Goal: Transaction & Acquisition: Purchase product/service

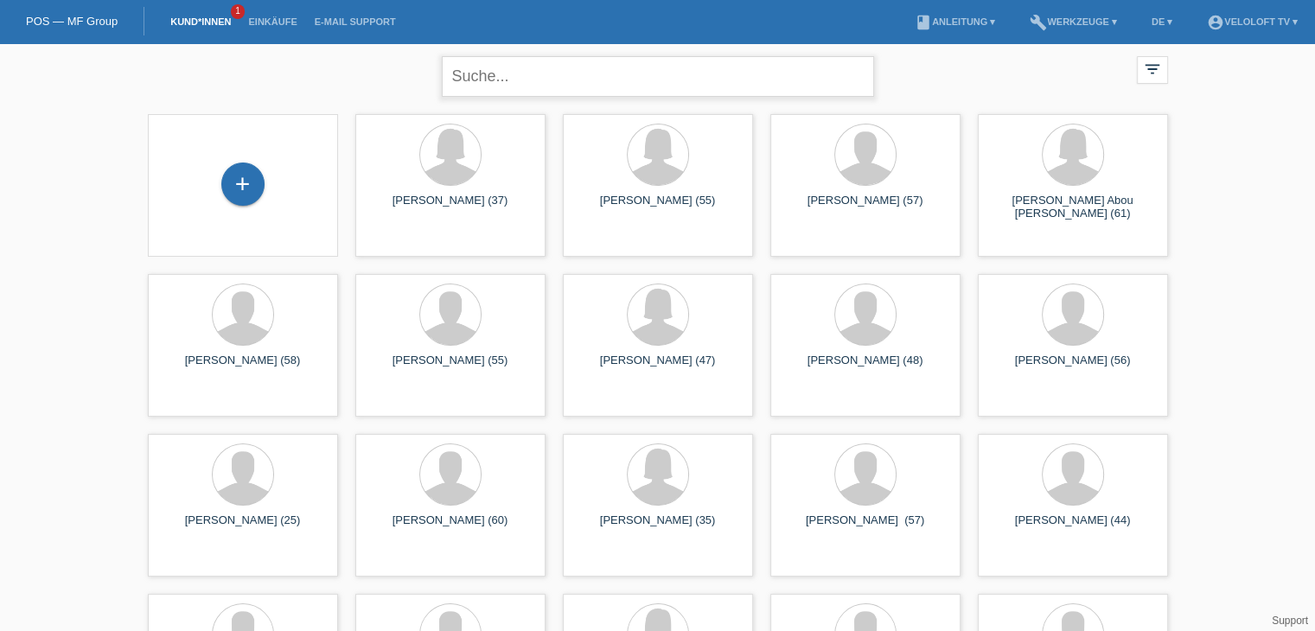
click at [550, 78] on input "text" at bounding box center [658, 76] width 432 height 41
type input "[PERSON_NAME]"
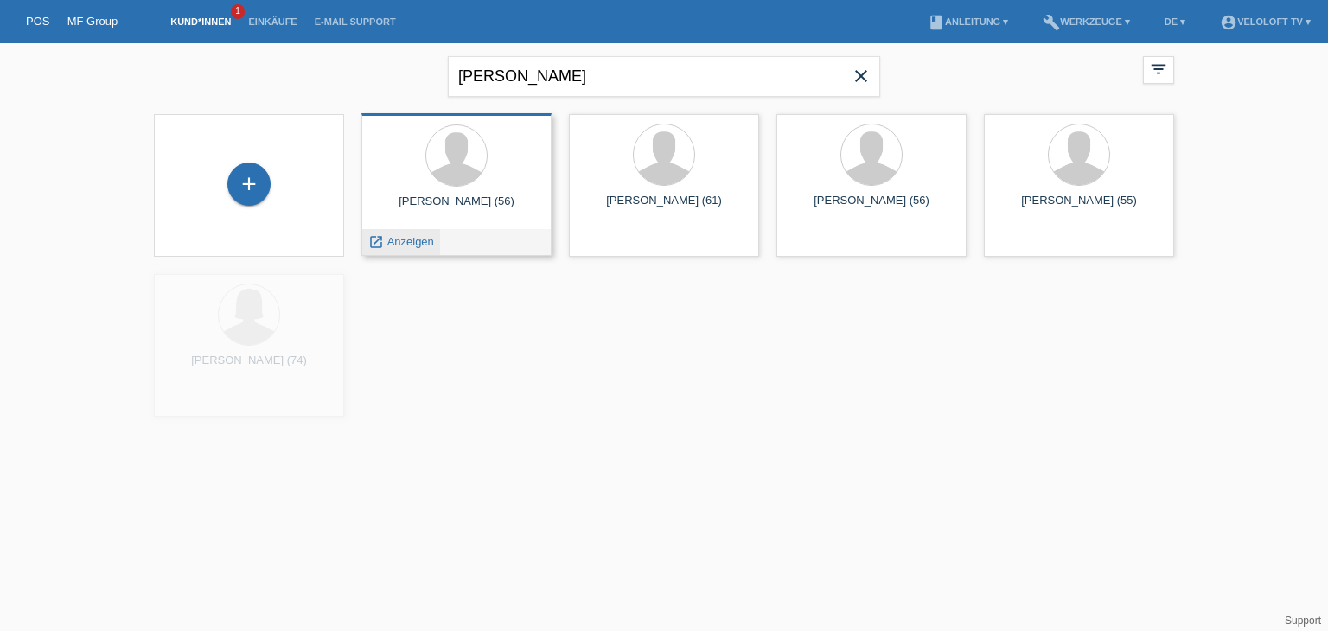
click at [426, 239] on span "Anzeigen" at bounding box center [410, 241] width 47 height 13
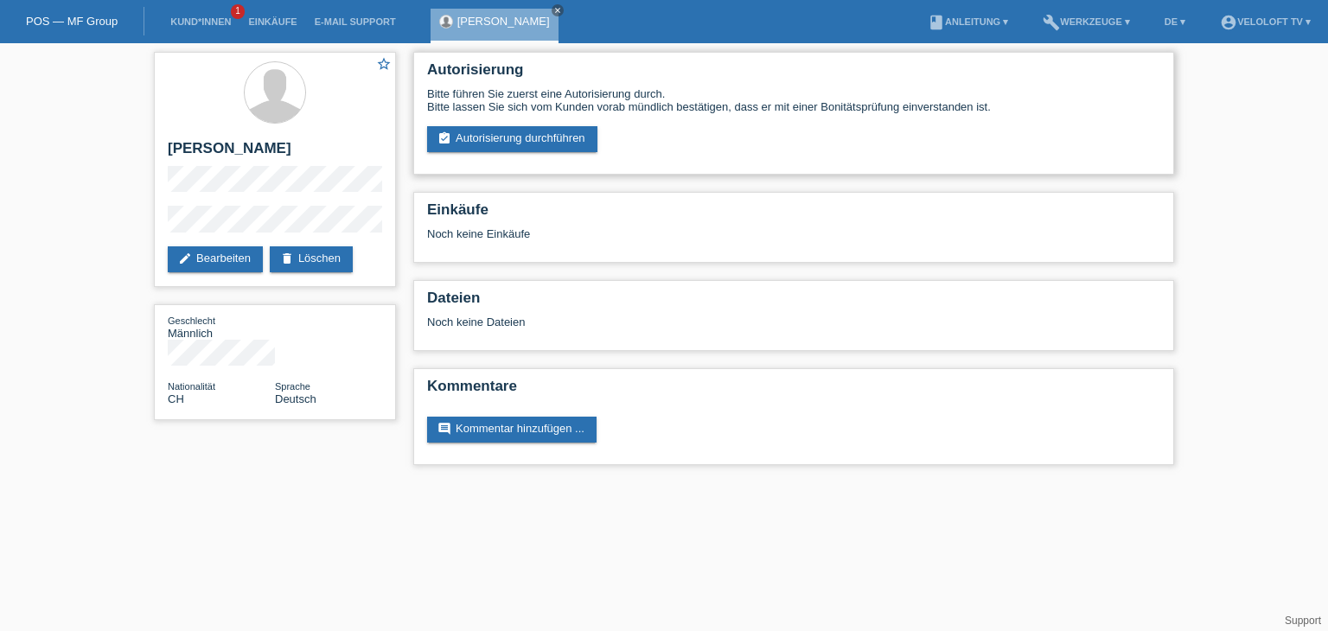
drag, startPoint x: 488, startPoint y: 136, endPoint x: 508, endPoint y: 167, distance: 37.4
click at [488, 136] on link "assignment_turned_in Autorisierung durchführen" at bounding box center [512, 139] width 170 height 26
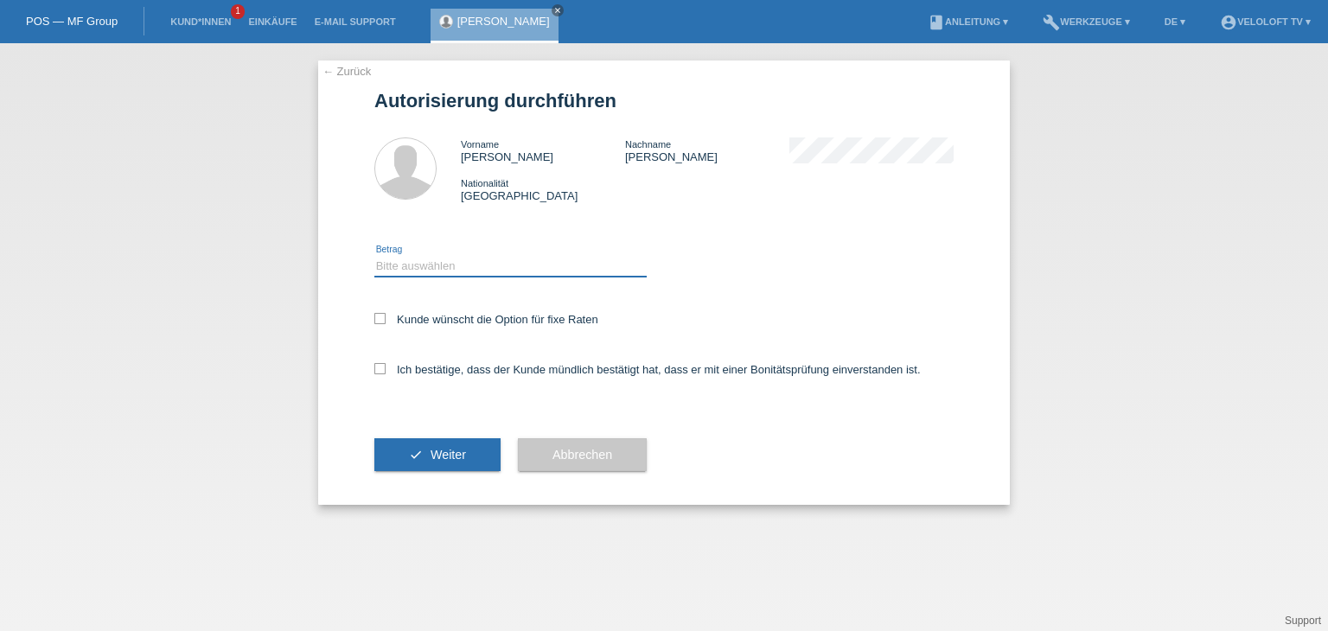
click at [506, 265] on select "Bitte auswählen CHF 1.00 - CHF 499.00 CHF 500.00 - CHF 1'999.00 CHF 2'000.00 - …" at bounding box center [510, 266] width 272 height 21
select select "2"
click at [374, 256] on select "Bitte auswählen CHF 1.00 - CHF 499.00 CHF 500.00 - CHF 1'999.00 CHF 2'000.00 - …" at bounding box center [510, 266] width 272 height 21
click at [506, 316] on label "Kunde wünscht die Option für fixe Raten" at bounding box center [486, 319] width 224 height 13
click at [386, 316] on input "Kunde wünscht die Option für fixe Raten" at bounding box center [379, 318] width 11 height 11
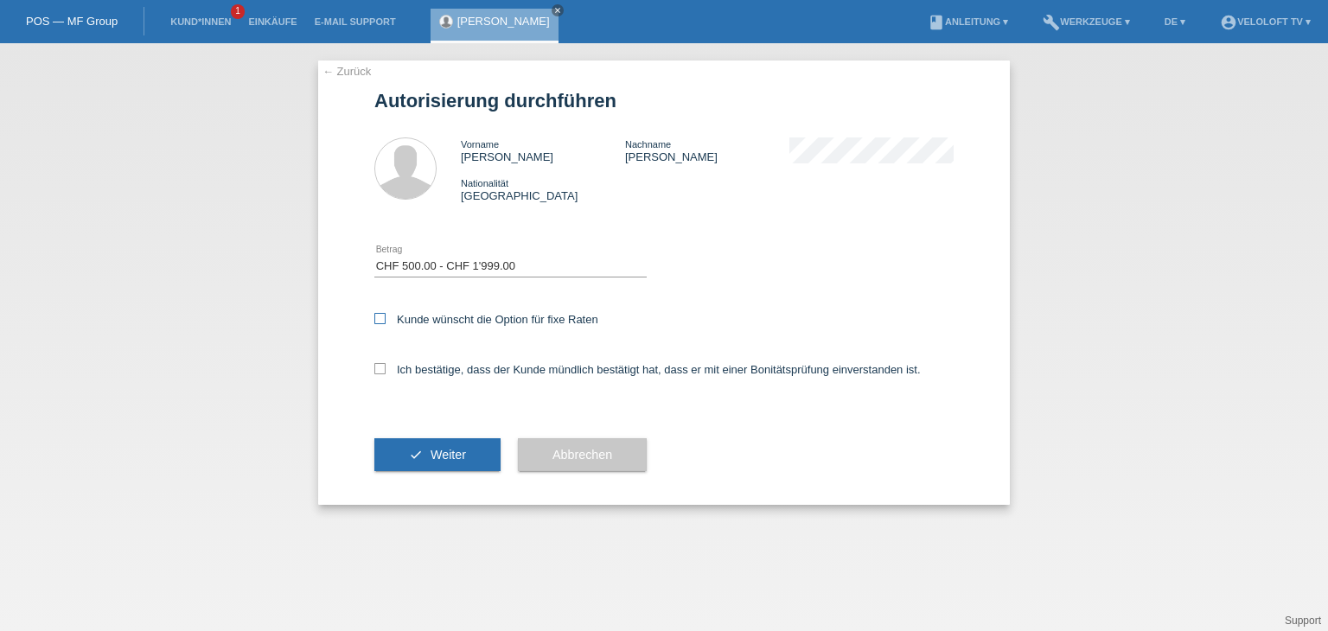
checkbox input "true"
click at [493, 369] on label "Ich bestätige, dass der Kunde mündlich bestätigt hat, dass er mit einer Bonität…" at bounding box center [647, 369] width 546 height 13
click at [386, 369] on input "Ich bestätige, dass der Kunde mündlich bestätigt hat, dass er mit einer Bonität…" at bounding box center [379, 368] width 11 height 11
checkbox input "true"
click at [433, 451] on span "Weiter" at bounding box center [448, 455] width 35 height 14
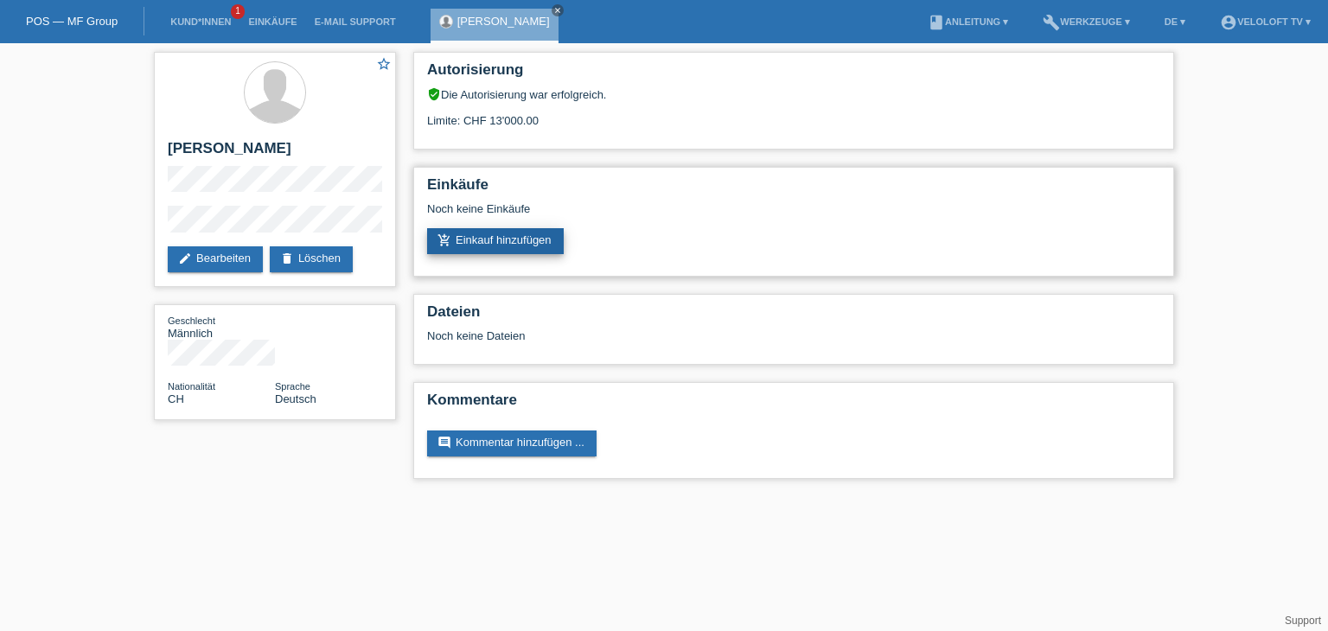
click at [494, 251] on link "add_shopping_cart Einkauf hinzufügen" at bounding box center [495, 241] width 137 height 26
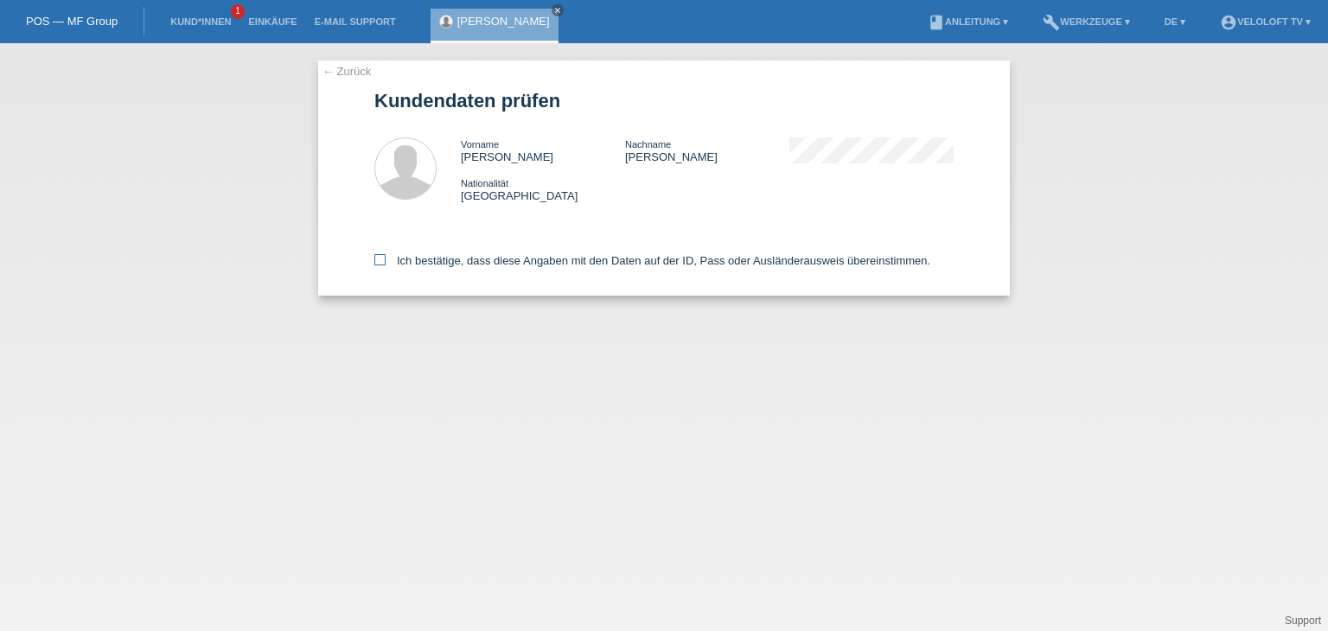
click at [484, 260] on label "Ich bestätige, dass diese Angaben mit den Daten auf der ID, Pass oder Ausländer…" at bounding box center [652, 260] width 556 height 13
click at [386, 260] on input "Ich bestätige, dass diese Angaben mit den Daten auf der ID, Pass oder Ausländer…" at bounding box center [379, 259] width 11 height 11
checkbox input "true"
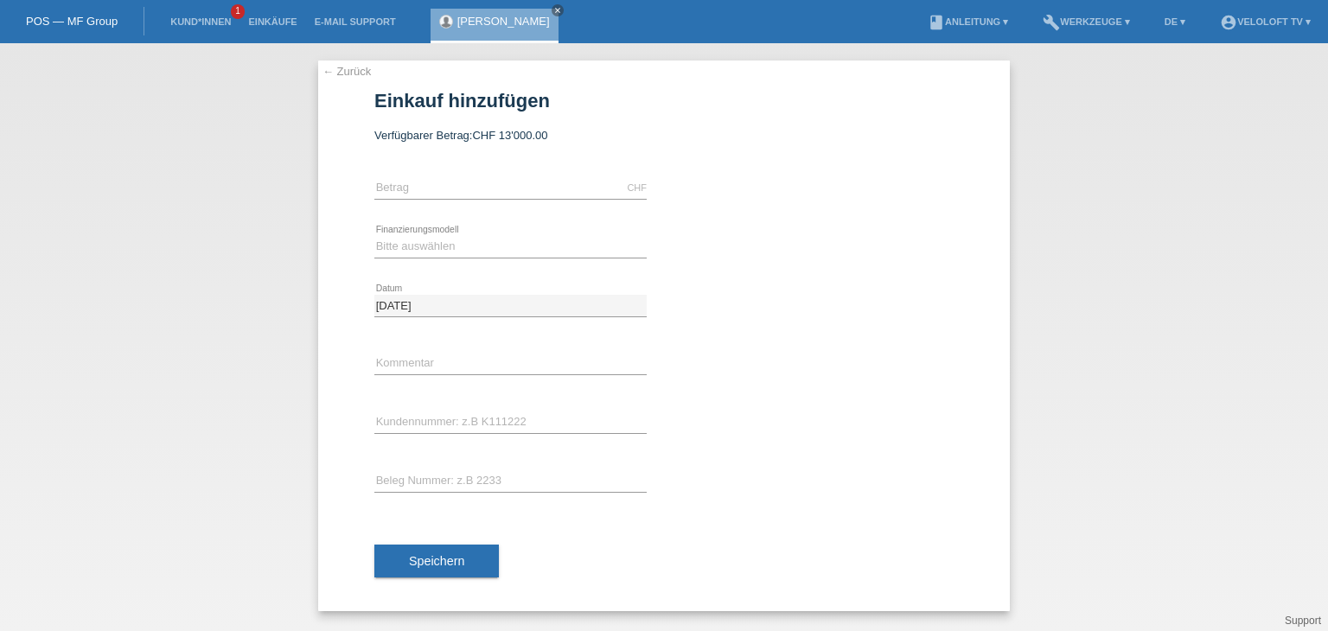
click at [509, 176] on div "CHF error [GEOGRAPHIC_DATA]" at bounding box center [510, 188] width 272 height 59
click at [502, 188] on input "text" at bounding box center [510, 188] width 272 height 22
type input "2990.00"
drag, startPoint x: 528, startPoint y: 250, endPoint x: 512, endPoint y: 243, distance: 17.8
click at [512, 243] on select "Bitte auswählen Fixe Raten Kauf auf Rechnung mit Teilzahlungsoption" at bounding box center [510, 246] width 272 height 21
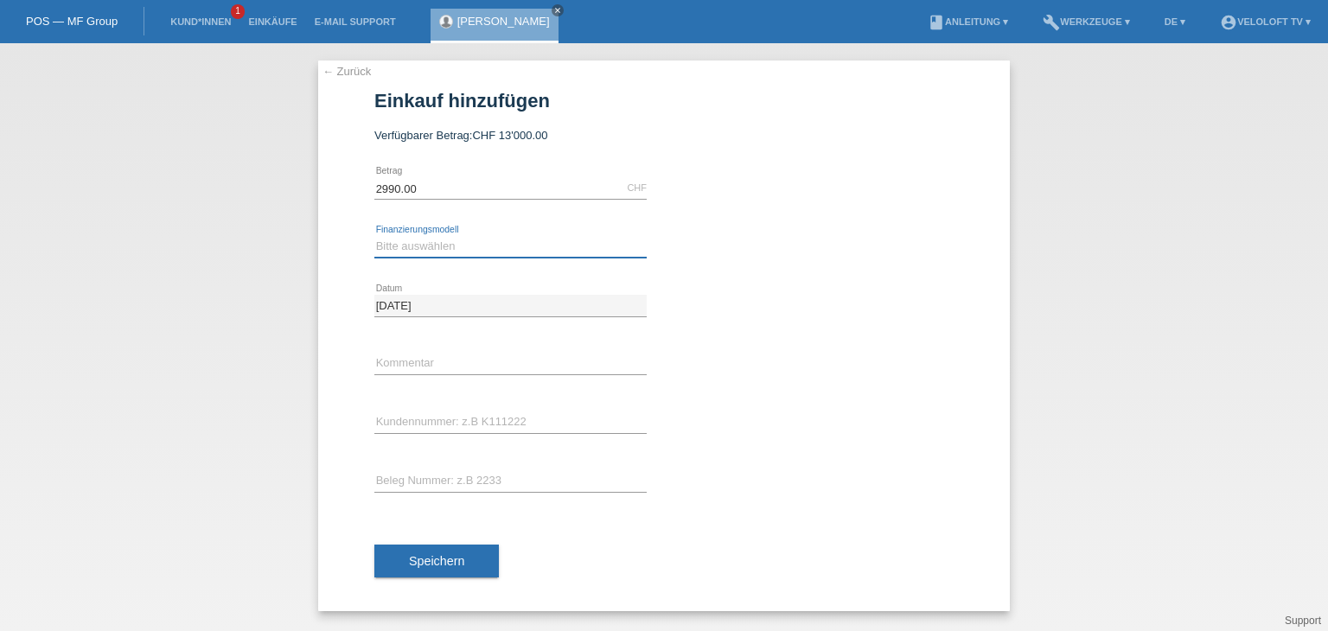
select select "77"
click at [374, 236] on select "Bitte auswählen Fixe Raten Kauf auf Rechnung mit Teilzahlungsoption" at bounding box center [510, 246] width 272 height 21
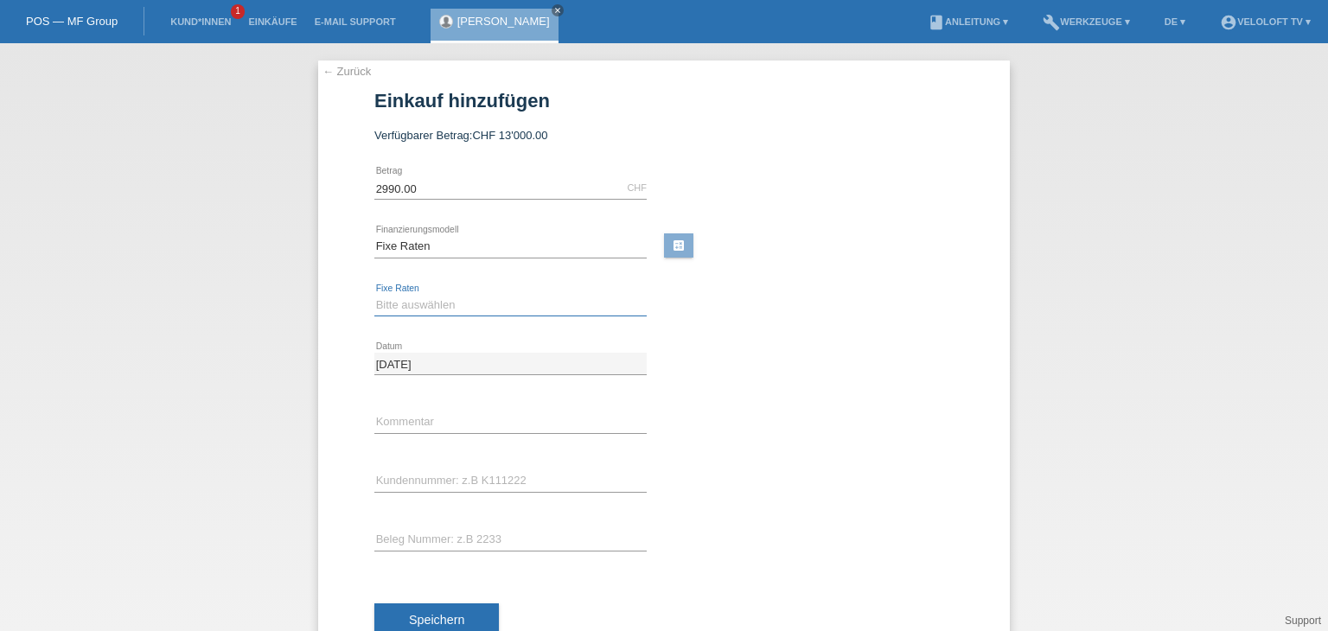
click at [501, 295] on select "Bitte auswählen 4 Raten 5 Raten 6 Raten 7 Raten 8 Raten 9 Raten 10 Raten 11 Rat…" at bounding box center [510, 305] width 272 height 21
select select "172"
click at [374, 295] on select "Bitte auswählen 4 Raten 5 Raten 6 Raten 7 Raten 8 Raten 9 Raten 10 Raten 11 Rat…" at bounding box center [510, 305] width 272 height 21
click at [469, 421] on input "text" at bounding box center [510, 422] width 272 height 22
type input "Veloloft TV"
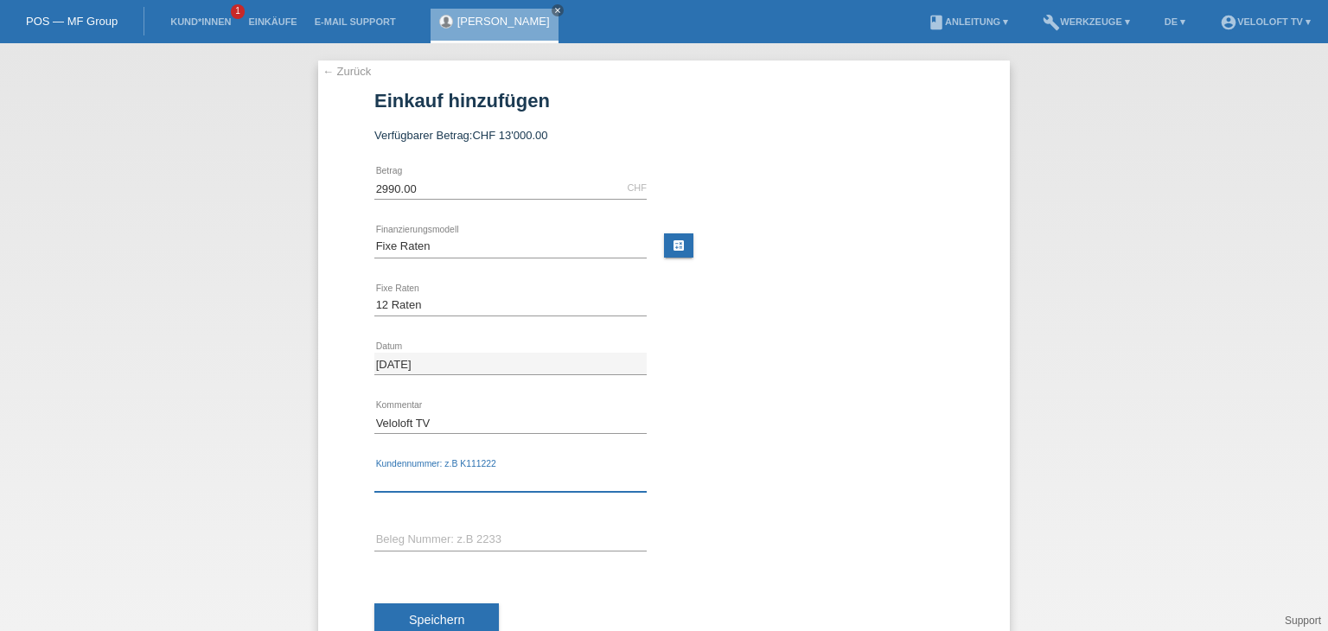
click at [446, 474] on input "text" at bounding box center [510, 481] width 272 height 22
paste input "C164878"
type input "C164878"
drag, startPoint x: 464, startPoint y: 612, endPoint x: 482, endPoint y: 609, distance: 18.3
click at [465, 612] on button "Speichern" at bounding box center [436, 619] width 124 height 33
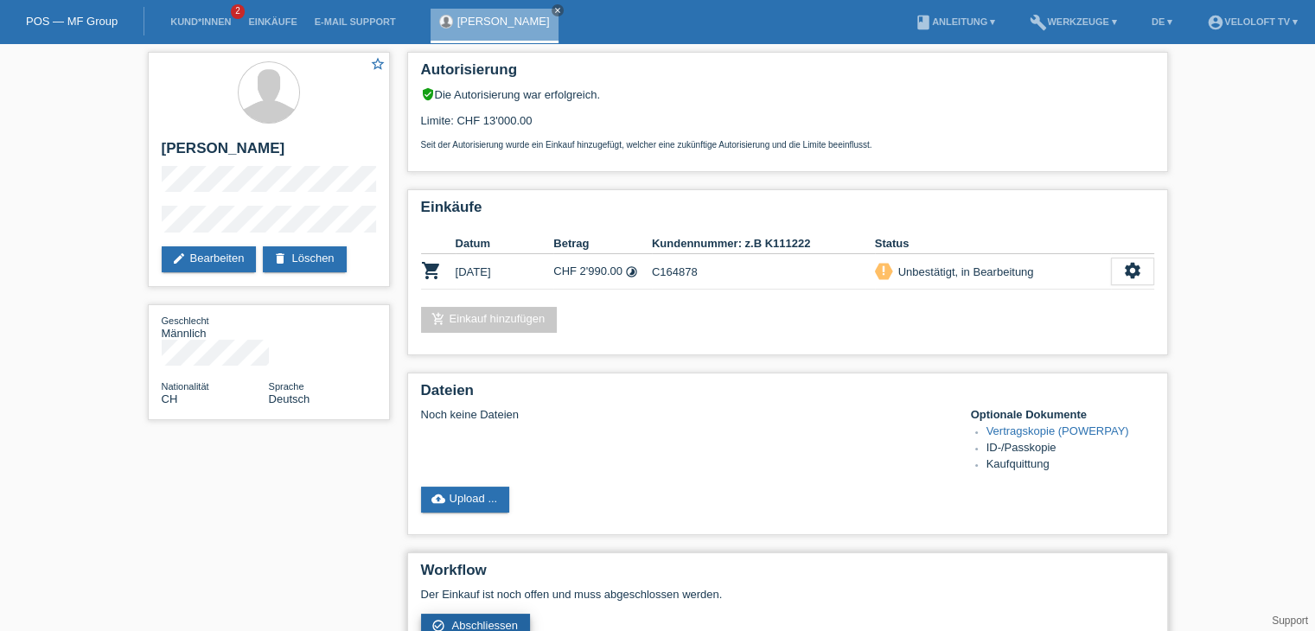
click at [474, 622] on span "Abschliessen" at bounding box center [484, 625] width 67 height 13
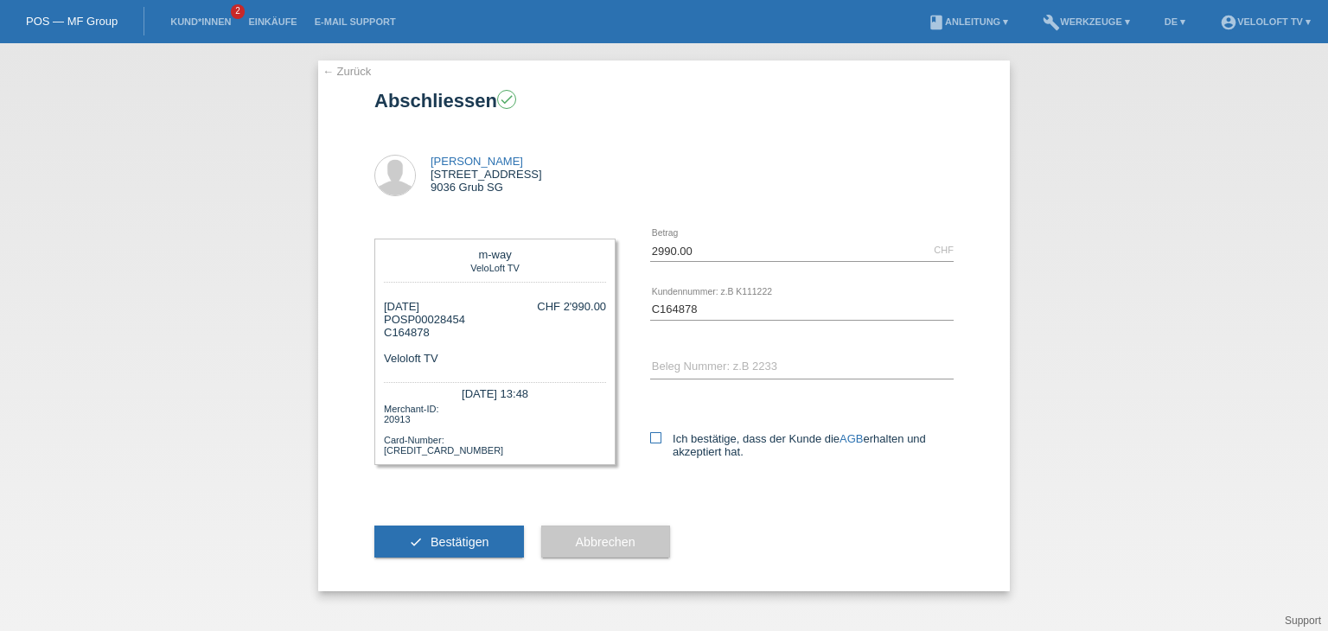
click at [667, 433] on label "Ich bestätige, dass der Kunde die AGB erhalten und akzeptiert hat." at bounding box center [801, 445] width 303 height 26
click at [661, 433] on input "Ich bestätige, dass der Kunde die AGB erhalten und akzeptiert hat." at bounding box center [655, 437] width 11 height 11
checkbox input "true"
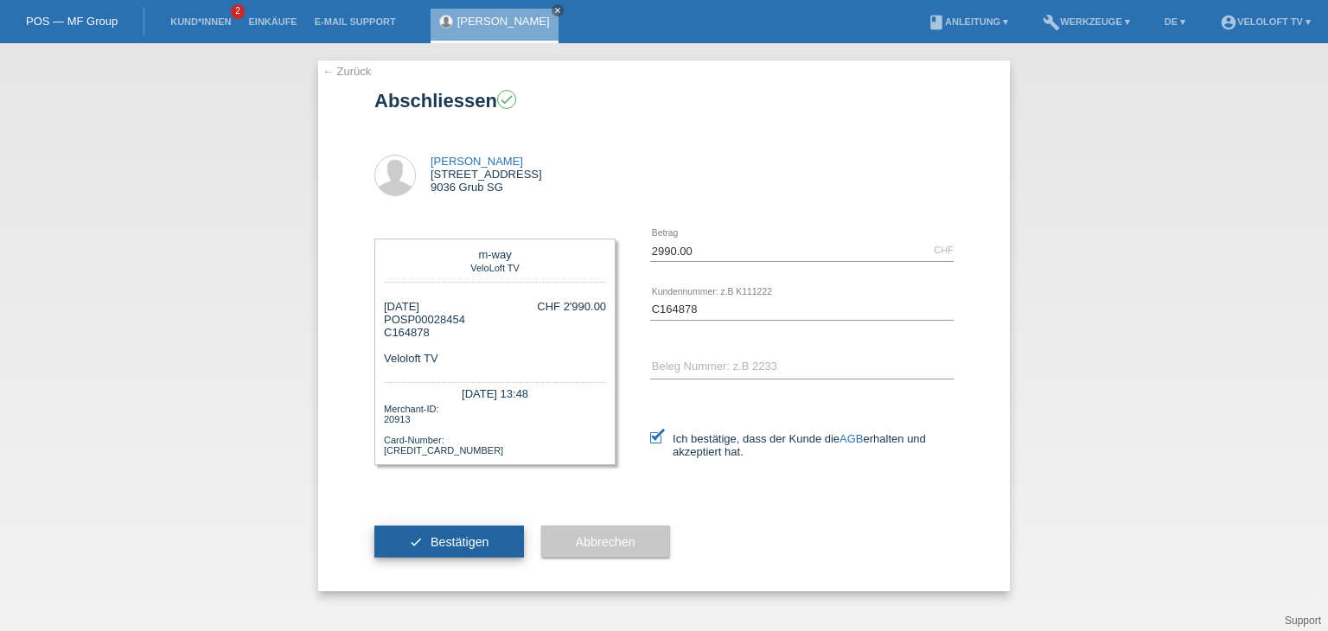
click at [498, 544] on button "check Bestätigen" at bounding box center [449, 542] width 150 height 33
